Goal: Information Seeking & Learning: Learn about a topic

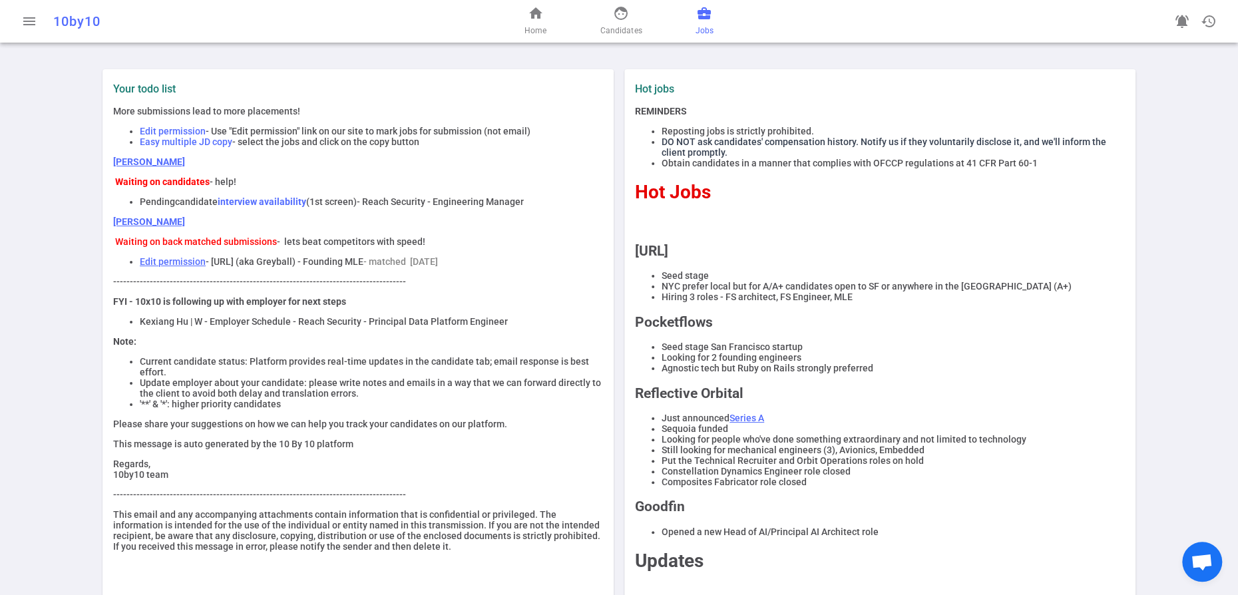
click at [712, 19] on span "business_center" at bounding box center [704, 13] width 16 height 16
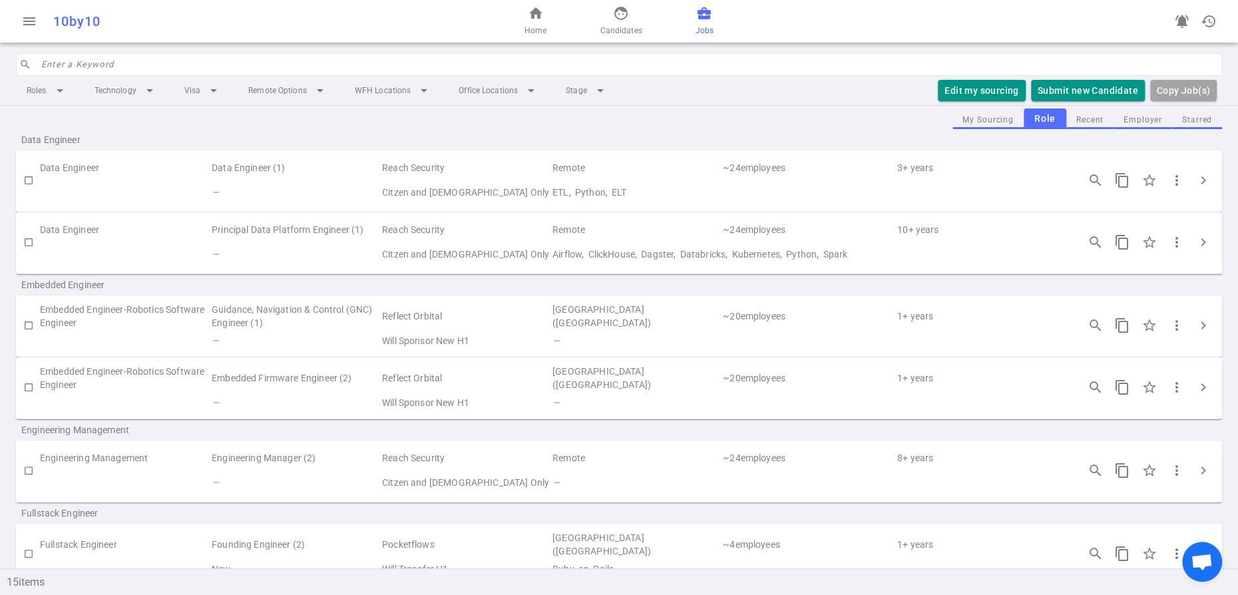
scroll to position [19, 0]
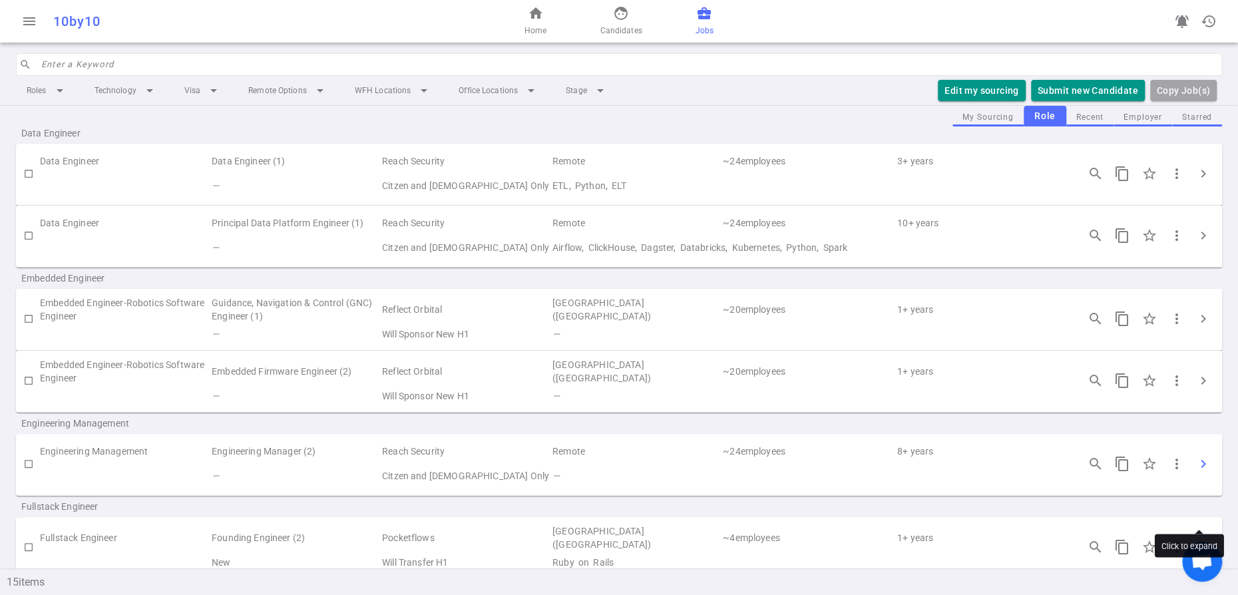
click at [1202, 472] on span "chevron_right" at bounding box center [1203, 464] width 16 height 16
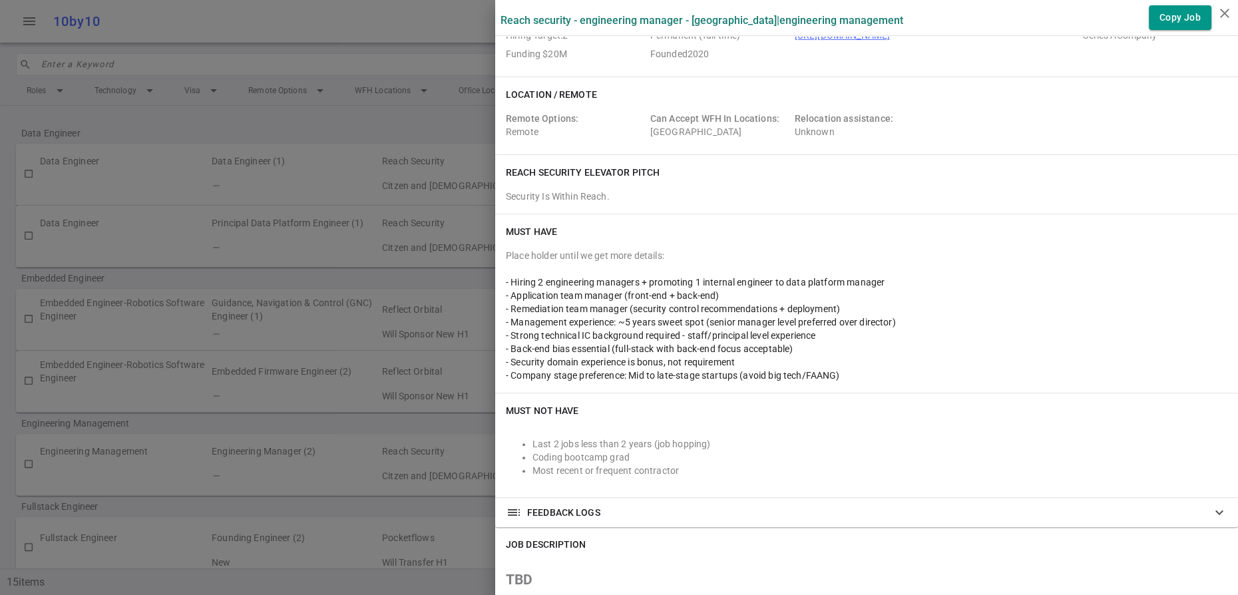
scroll to position [0, 0]
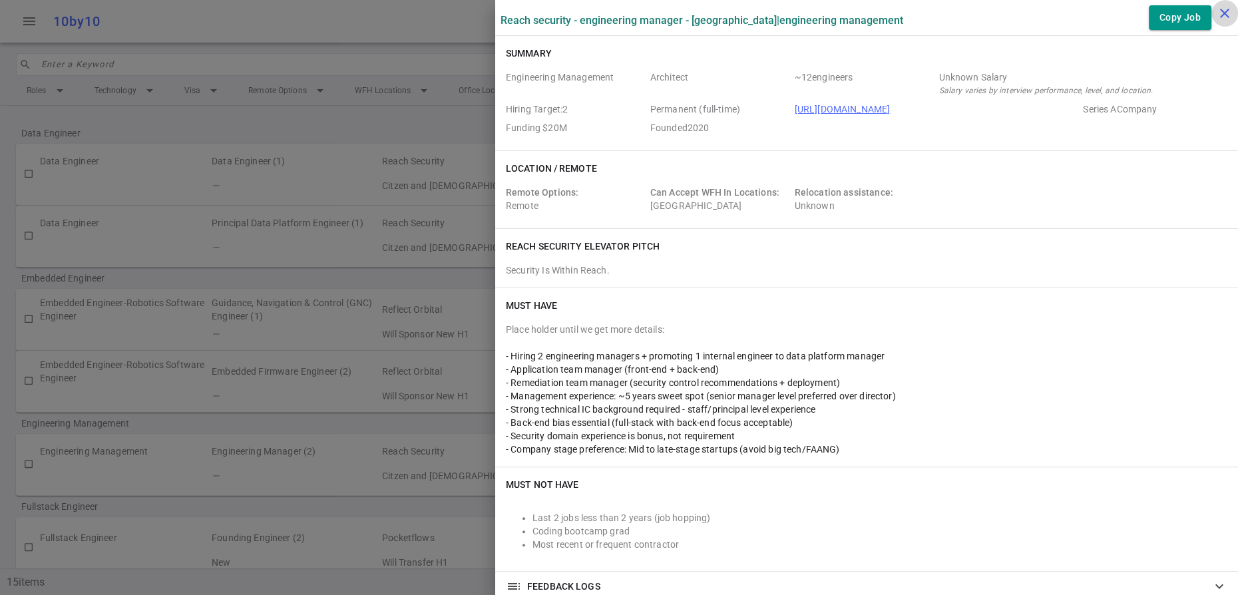
click at [1225, 15] on icon "close" at bounding box center [1225, 13] width 16 height 16
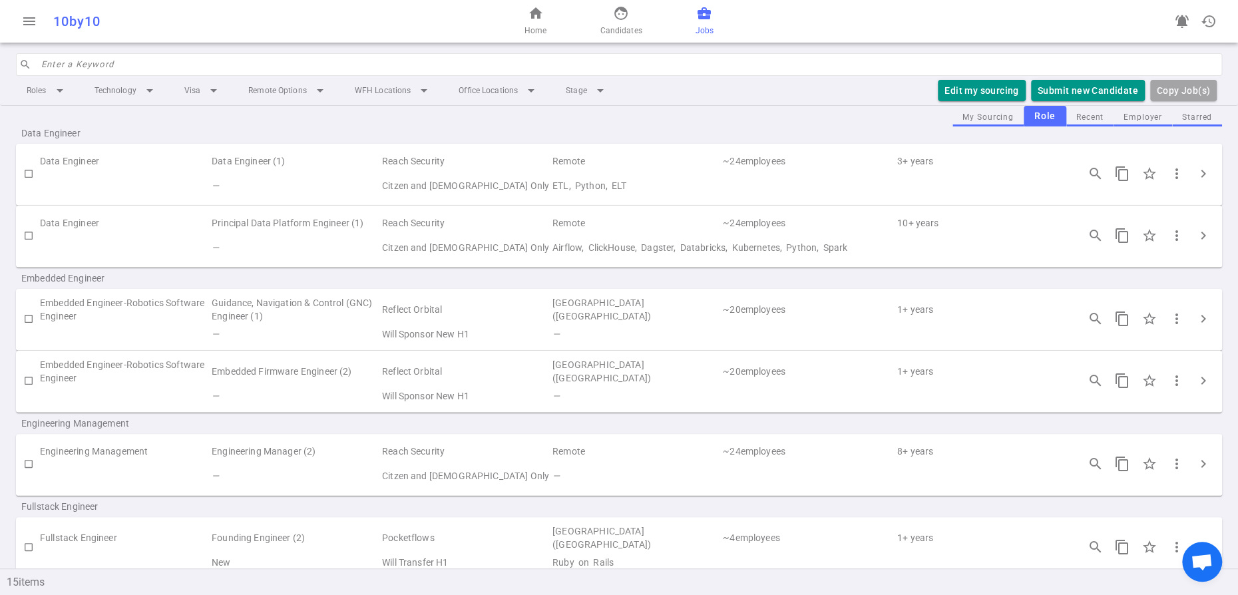
scroll to position [12, 0]
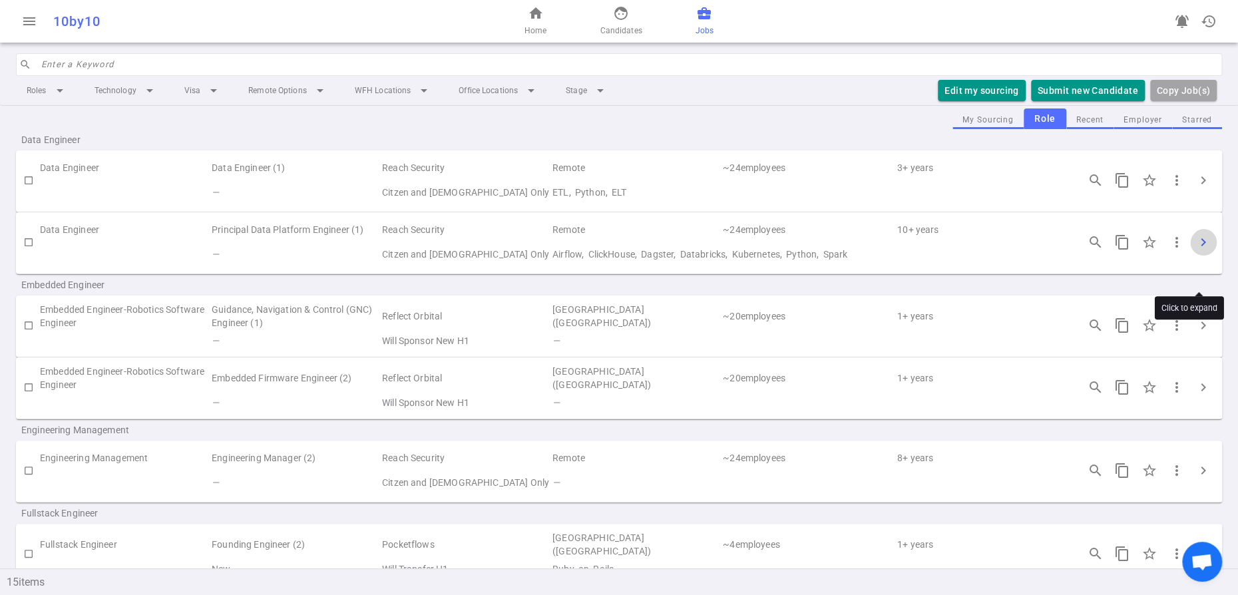
click at [1202, 250] on span "chevron_right" at bounding box center [1203, 242] width 16 height 16
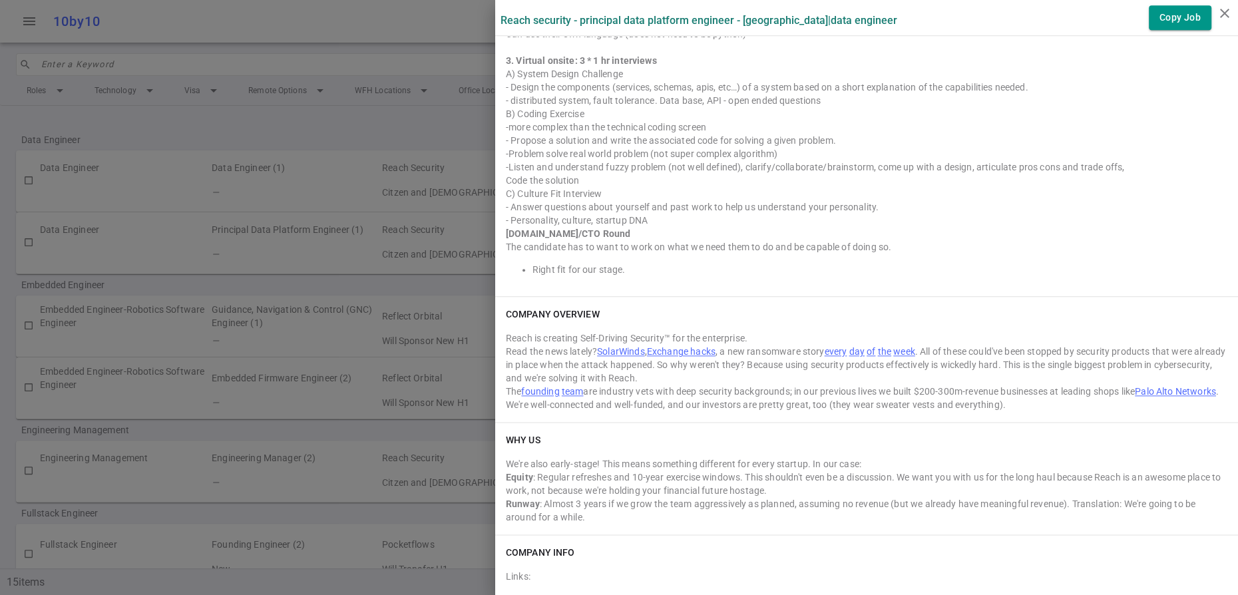
scroll to position [917, 0]
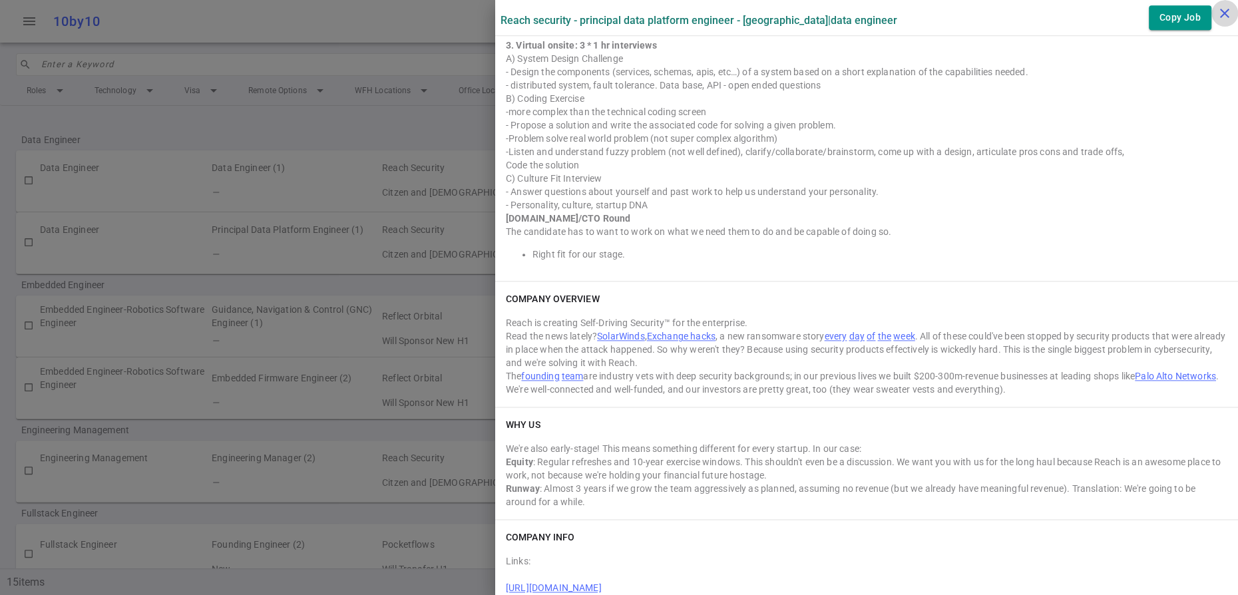
click at [1229, 13] on icon "close" at bounding box center [1225, 13] width 16 height 16
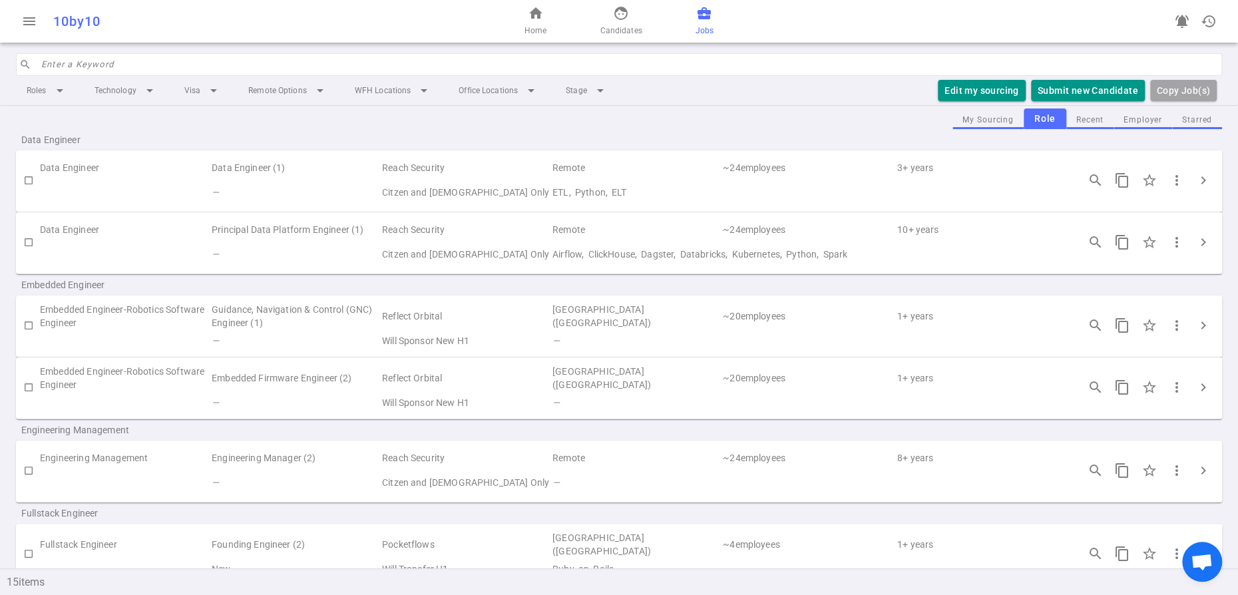
click at [692, 129] on div "My Sourcing Role Recent Employer Starred" at bounding box center [619, 118] width 1206 height 21
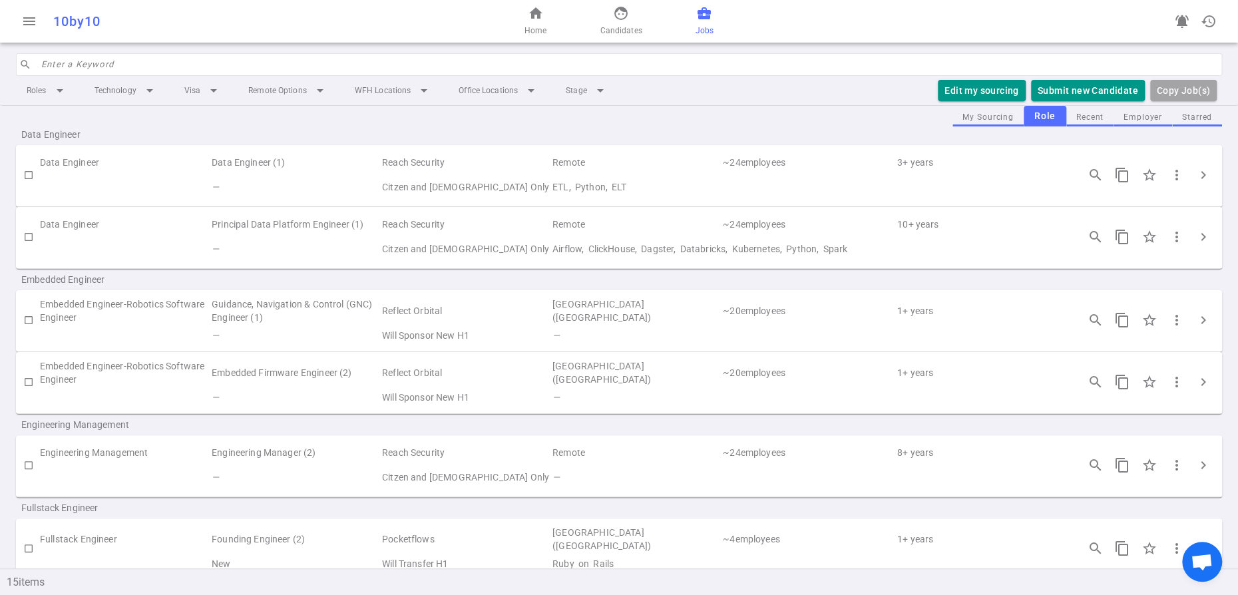
scroll to position [19, 0]
click at [1198, 472] on span "chevron_right" at bounding box center [1203, 464] width 16 height 16
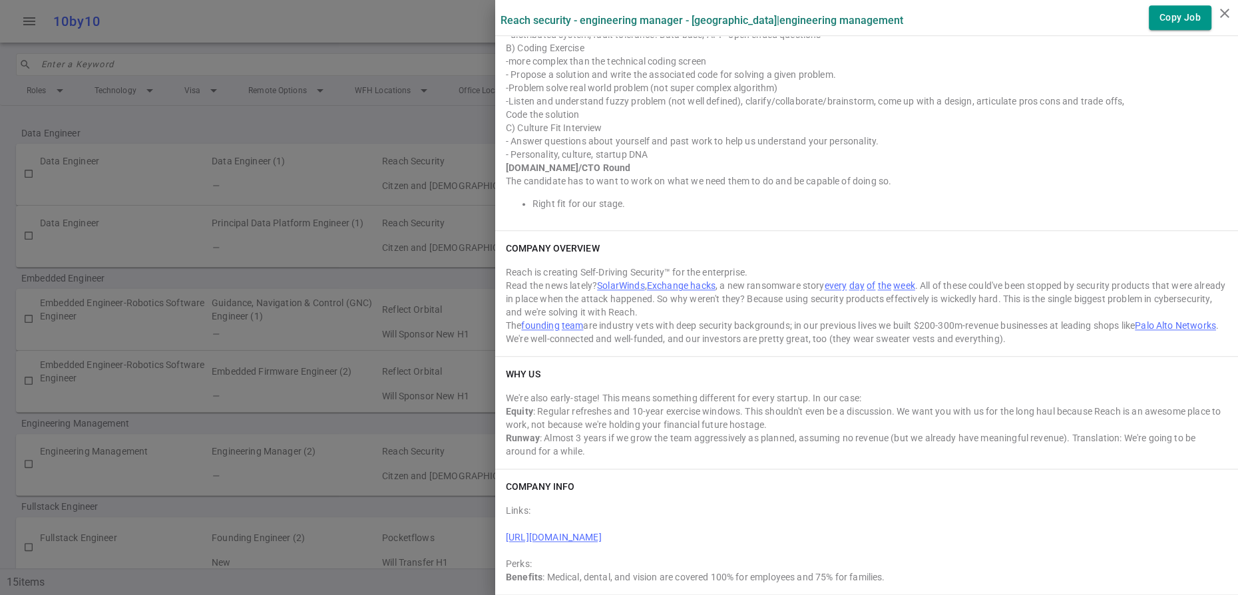
scroll to position [1034, 0]
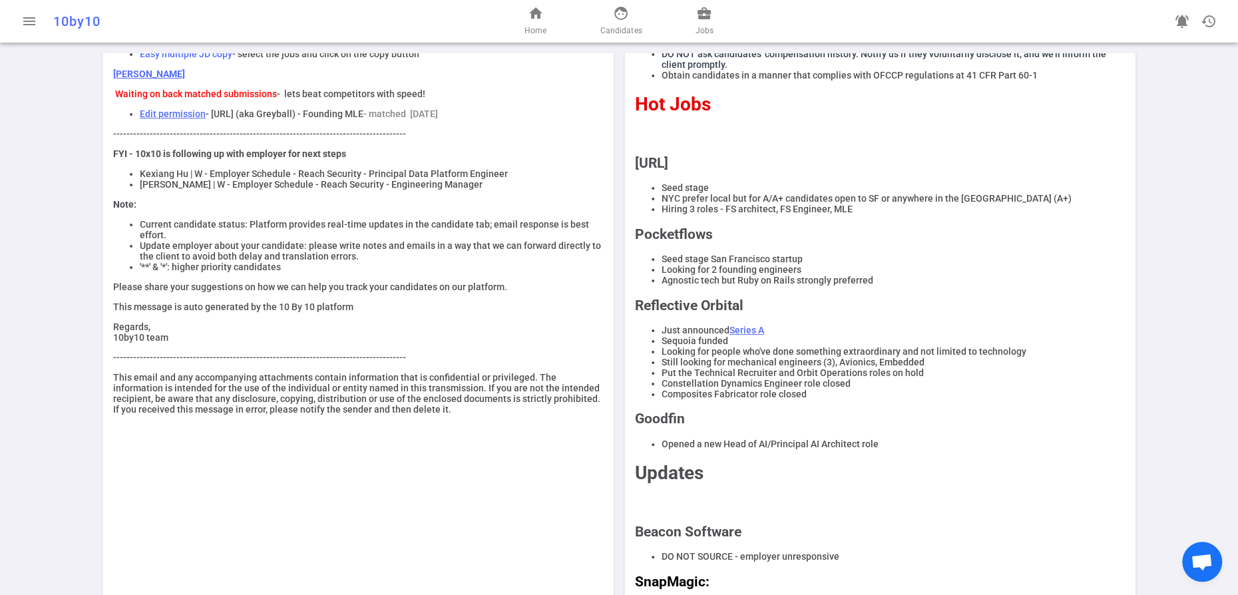
scroll to position [89, 0]
